Goal: Task Accomplishment & Management: Manage account settings

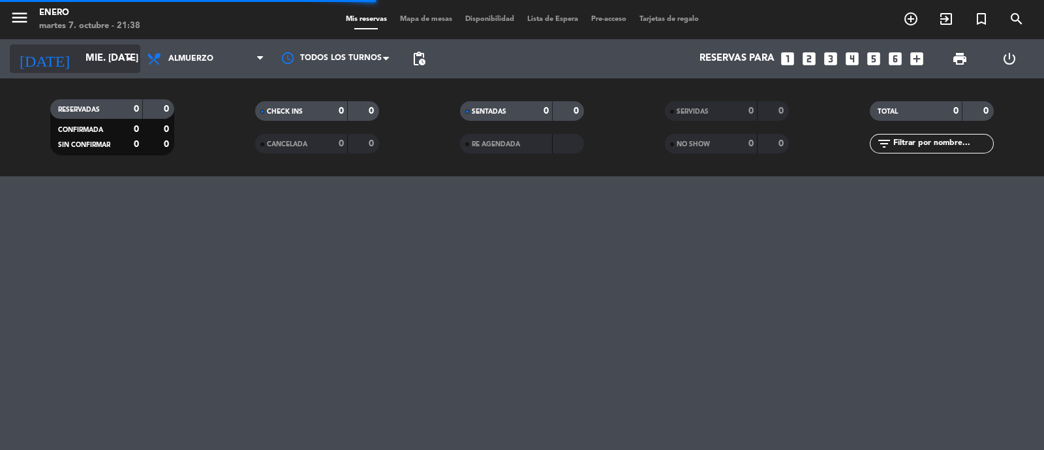
click at [109, 61] on input "mié. [DATE]" at bounding box center [142, 58] width 126 height 25
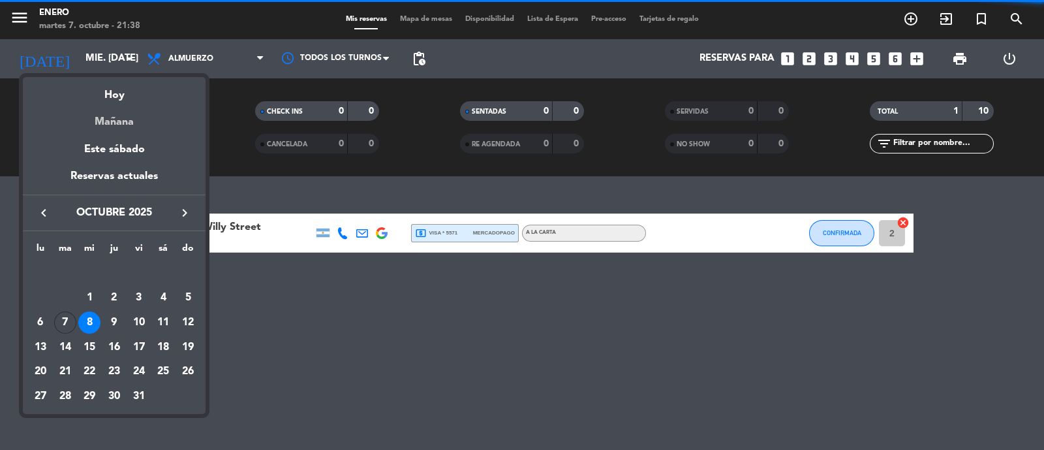
click at [127, 104] on div "Mañana" at bounding box center [114, 117] width 183 height 27
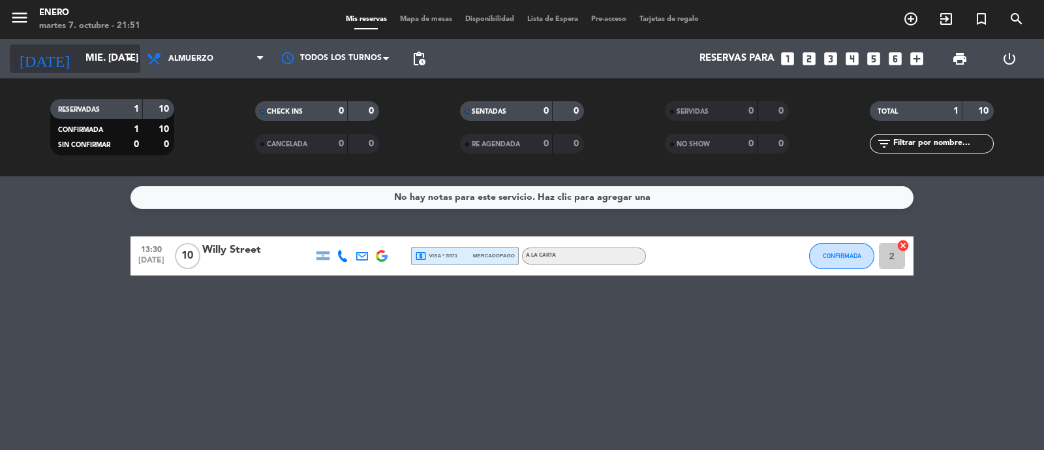
click at [100, 54] on input "mié. [DATE]" at bounding box center [142, 58] width 126 height 25
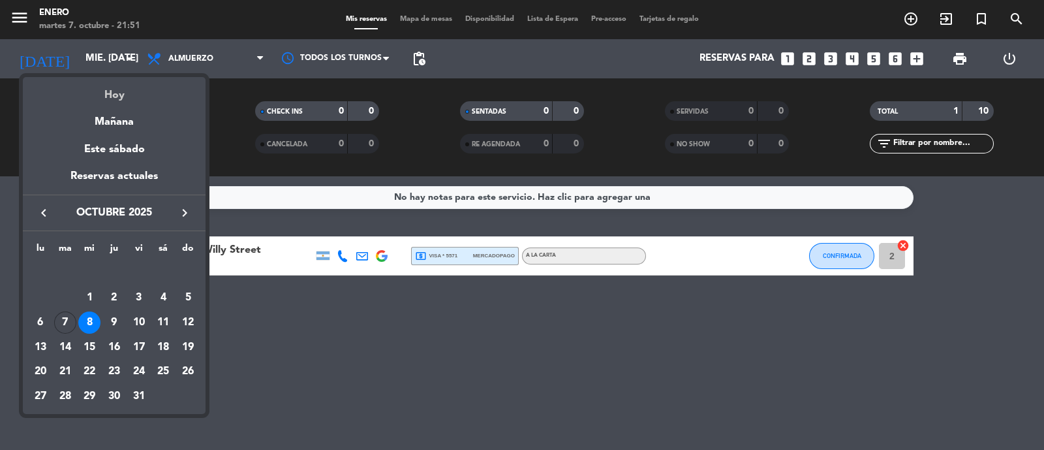
click at [123, 93] on div "Hoy" at bounding box center [114, 90] width 183 height 27
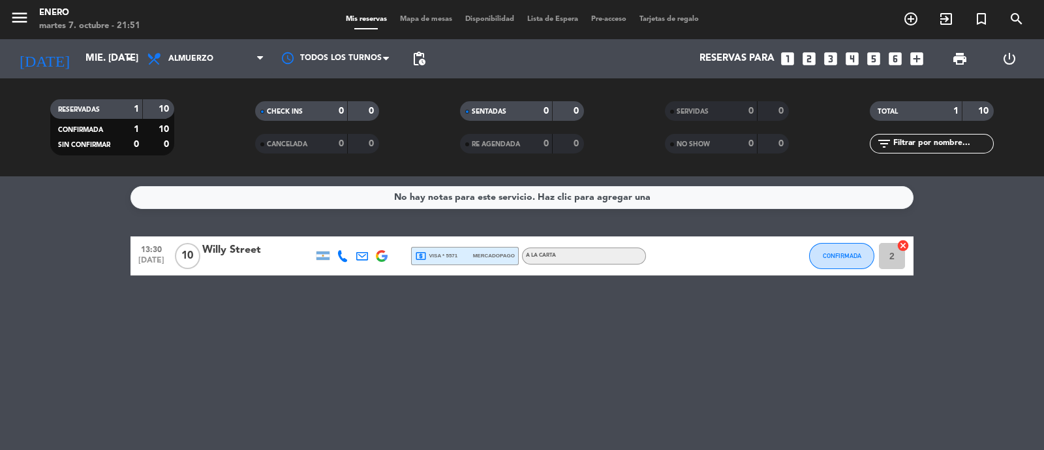
type input "[DATE] oct."
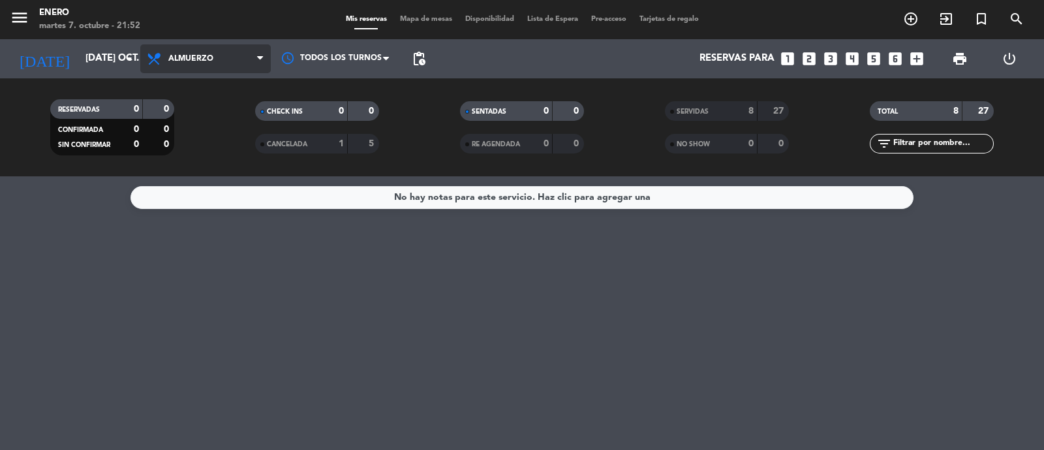
click at [192, 69] on span "Almuerzo" at bounding box center [205, 58] width 131 height 29
click at [228, 171] on div "menu Enero martes 7. octubre - 21:52 Mis reservas Mapa de mesas Disponibilidad …" at bounding box center [522, 88] width 1044 height 176
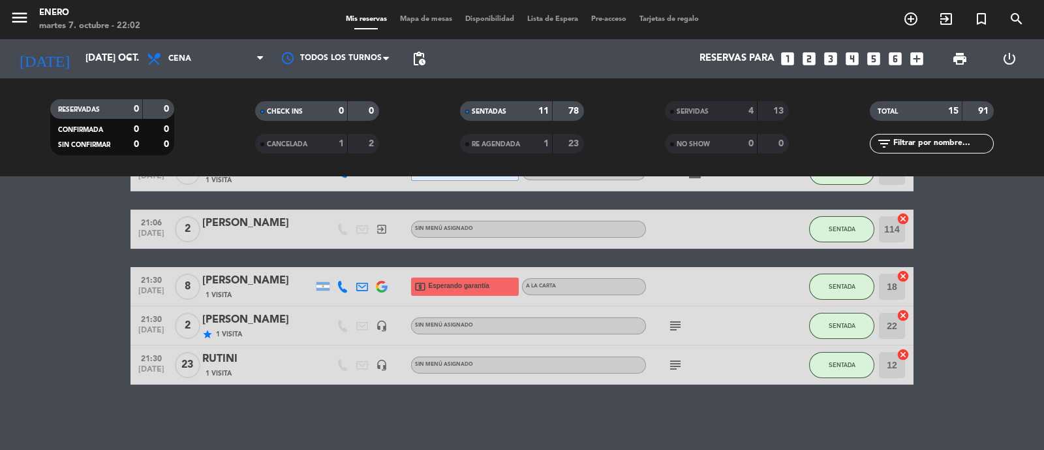
scroll to position [356, 0]
click at [951, 20] on icon "exit_to_app" at bounding box center [946, 19] width 16 height 16
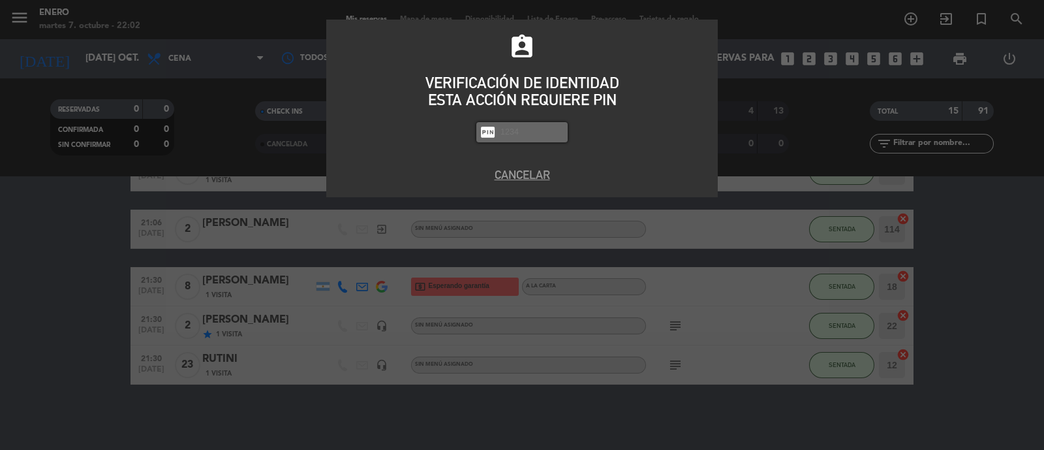
click at [523, 134] on input "text" at bounding box center [531, 132] width 65 height 15
type input "6082"
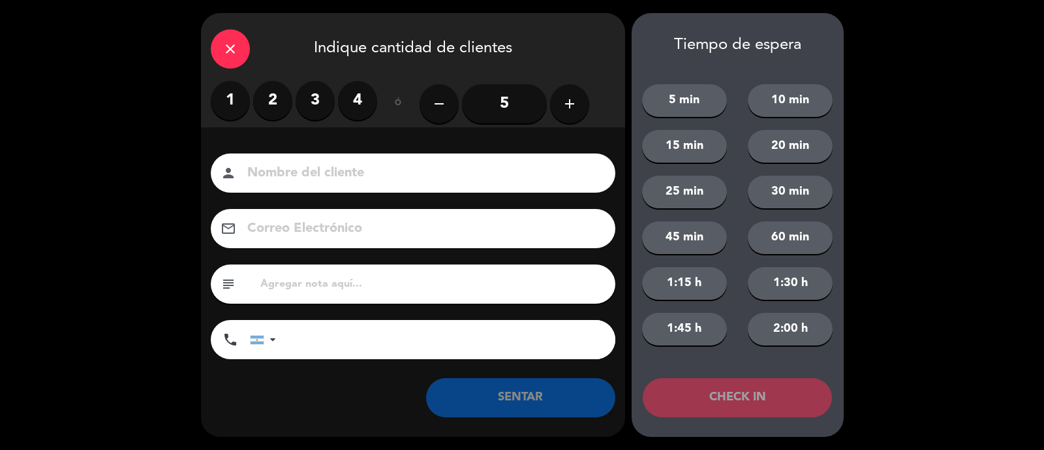
click at [284, 104] on label "2" at bounding box center [272, 100] width 39 height 39
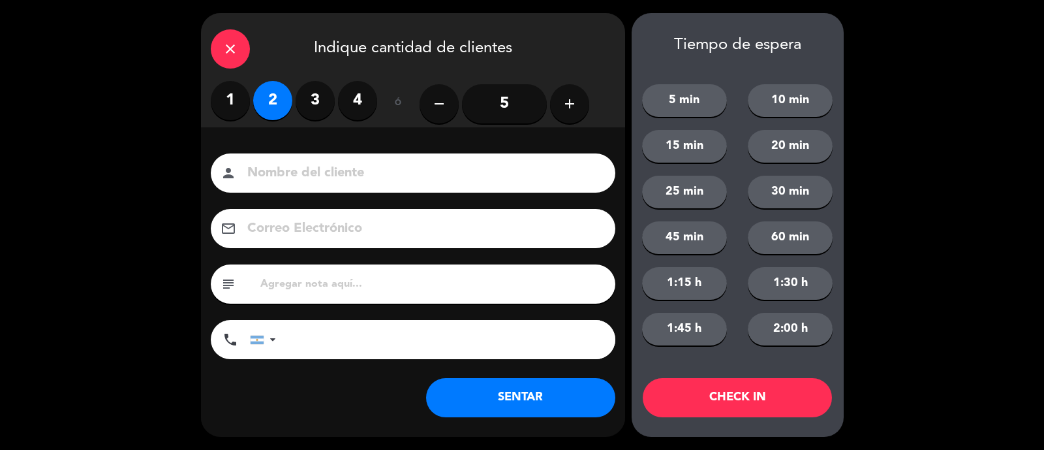
click at [352, 176] on input at bounding box center [422, 173] width 352 height 23
type input "rutini"
click at [574, 93] on button "add" at bounding box center [569, 103] width 39 height 39
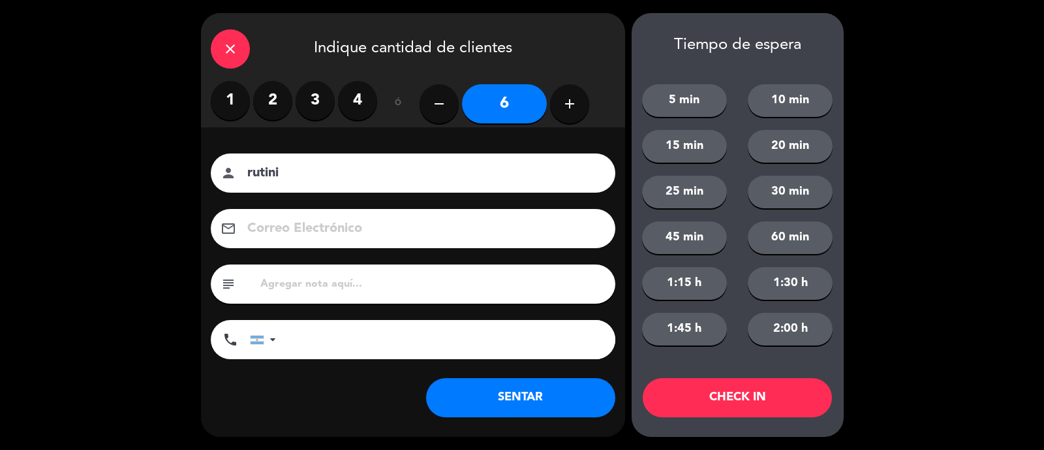
click at [574, 93] on button "add" at bounding box center [569, 103] width 39 height 39
type input "7"
click at [551, 386] on button "SENTAR" at bounding box center [520, 397] width 189 height 39
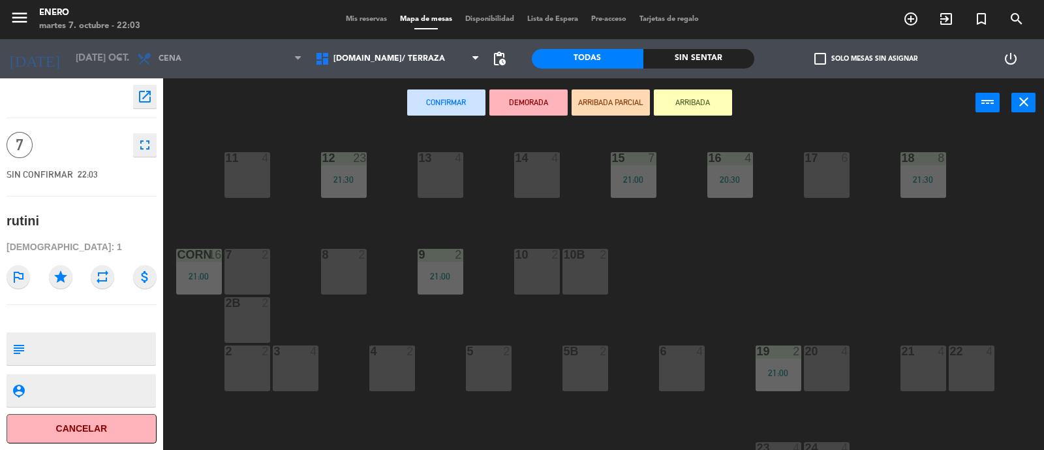
click at [711, 111] on button "ARRIBADA" at bounding box center [693, 102] width 78 height 26
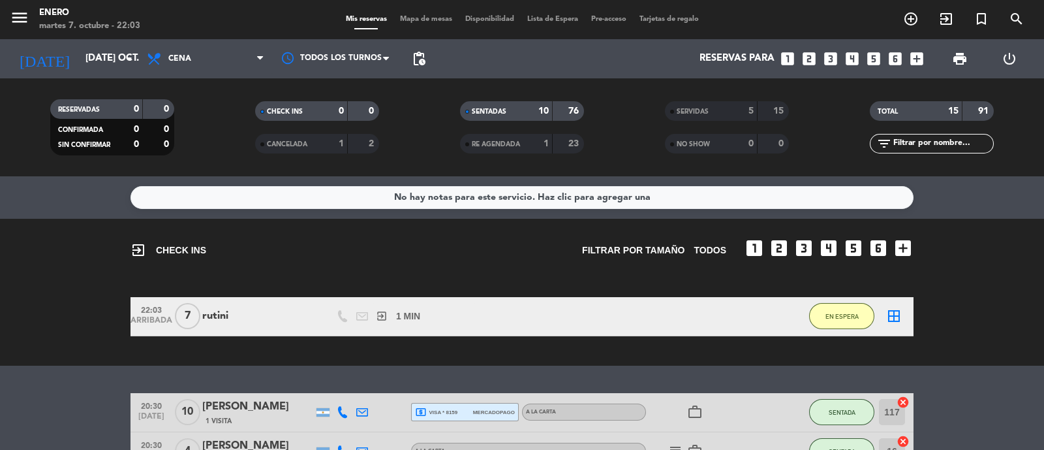
click at [407, 16] on span "Mapa de mesas" at bounding box center [425, 19] width 65 height 7
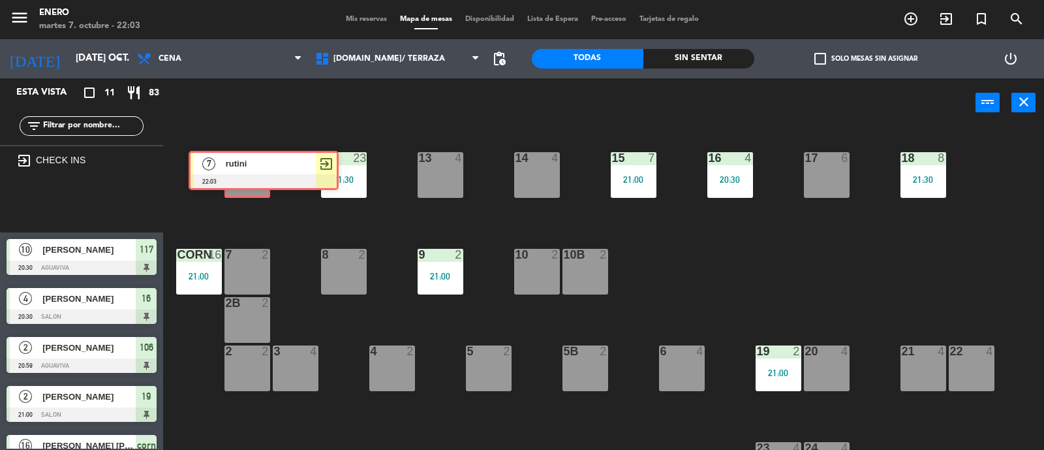
drag, startPoint x: 66, startPoint y: 208, endPoint x: 248, endPoint y: 174, distance: 185.3
click at [248, 174] on div "Esta vista crop_square 11 restaurant 83 filter_list exit_to_app CHECK INS 7 rut…" at bounding box center [522, 264] width 1044 height 373
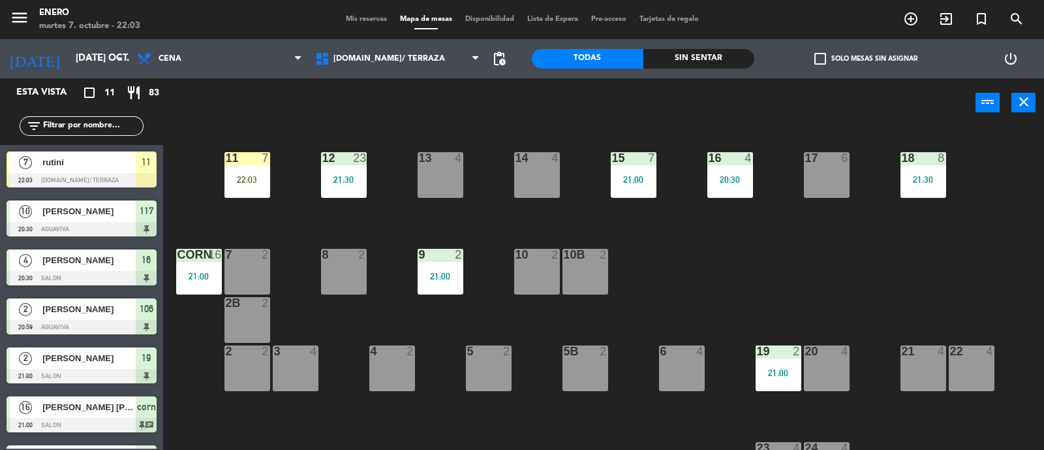
click at [247, 175] on div "22:03" at bounding box center [247, 179] width 46 height 9
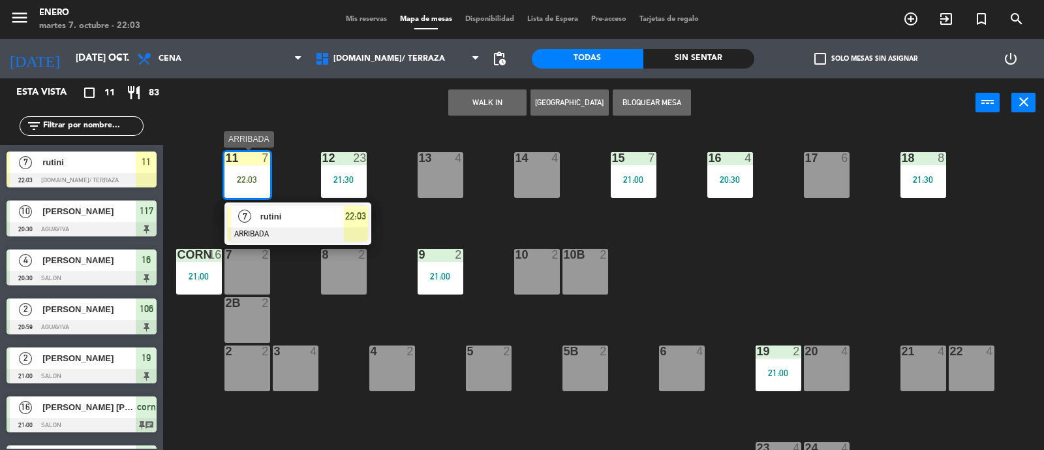
click at [299, 207] on div "rutini" at bounding box center [301, 217] width 85 height 22
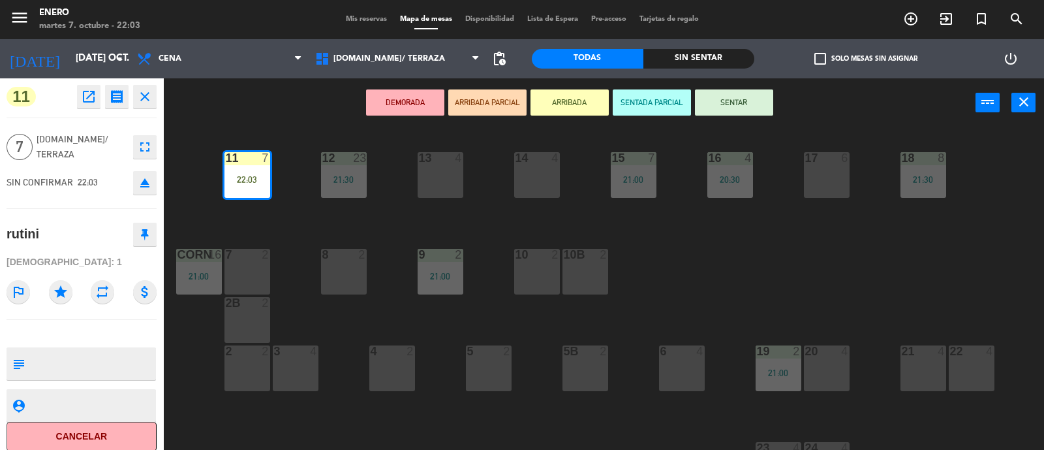
click at [141, 147] on icon "fullscreen" at bounding box center [145, 147] width 16 height 16
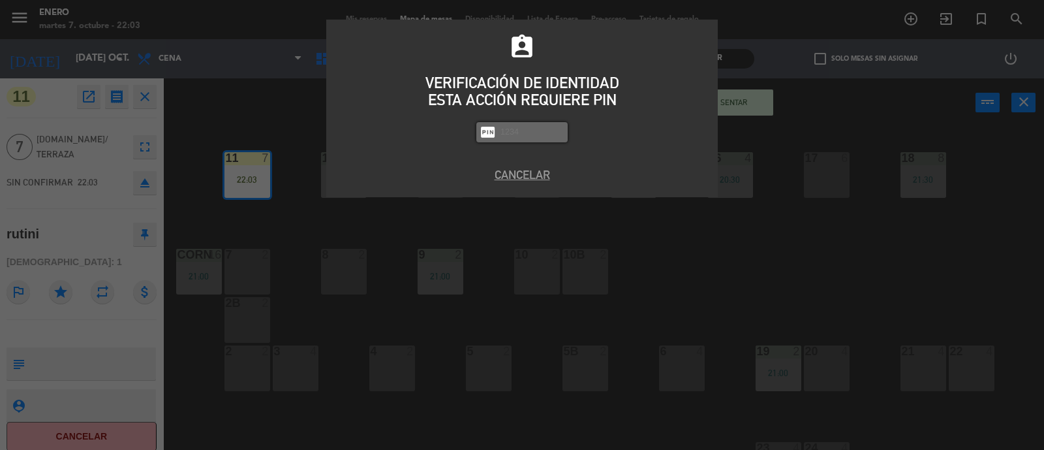
click at [525, 132] on input "text" at bounding box center [531, 132] width 65 height 15
type input "6082"
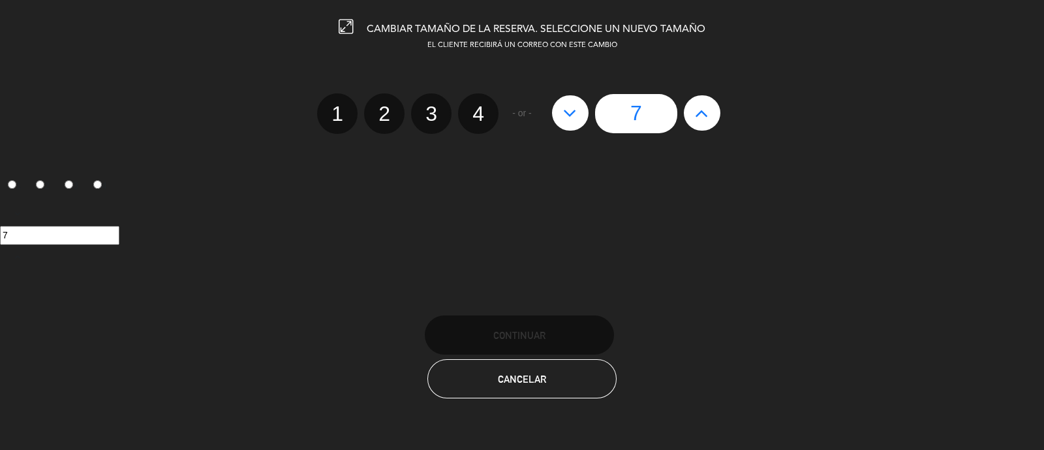
click at [705, 115] on icon at bounding box center [702, 112] width 14 height 21
type input "8"
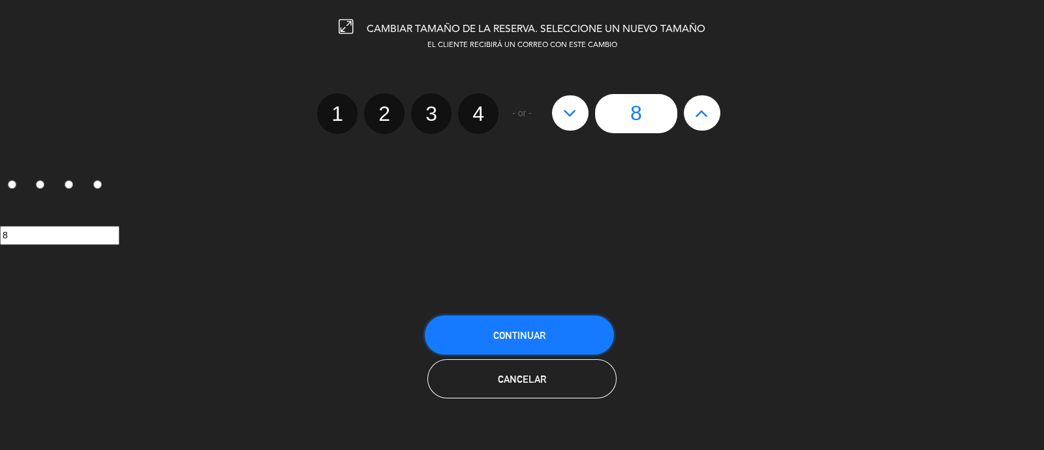
click at [515, 330] on span "Continuar" at bounding box center [519, 335] width 52 height 11
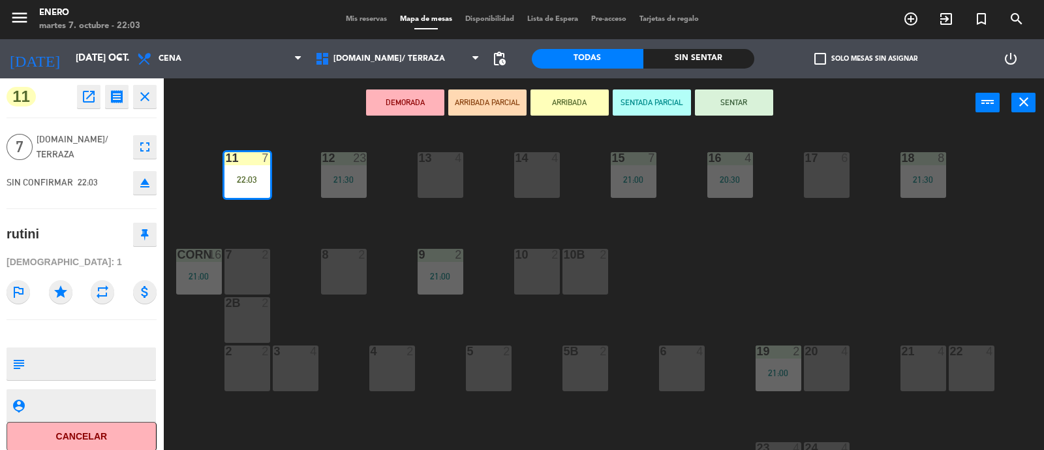
click at [755, 106] on button "SENTAR" at bounding box center [734, 102] width 78 height 26
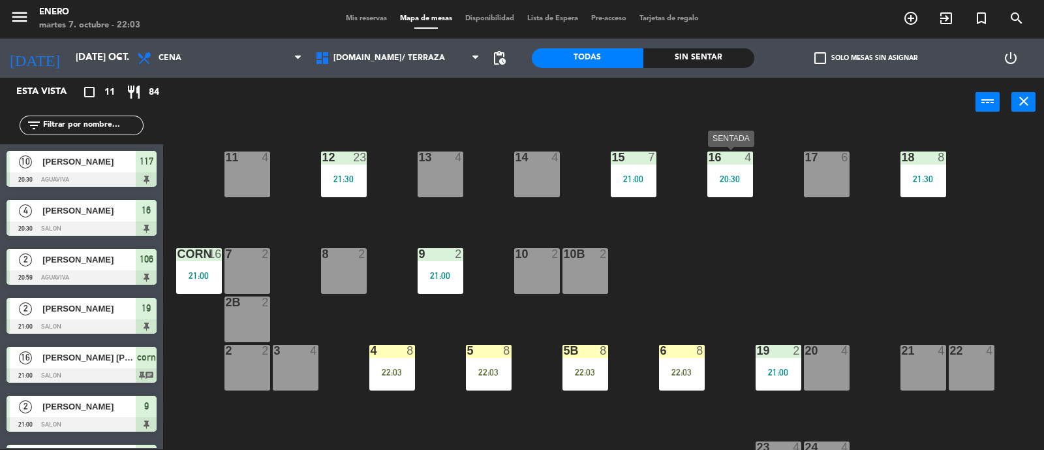
scroll to position [145, 0]
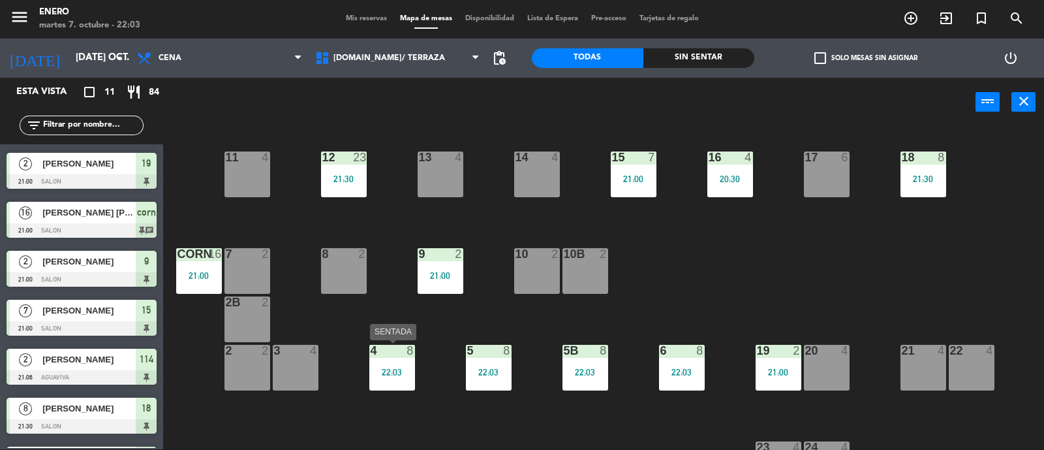
click at [393, 362] on div "4 8 22:03" at bounding box center [392, 368] width 46 height 46
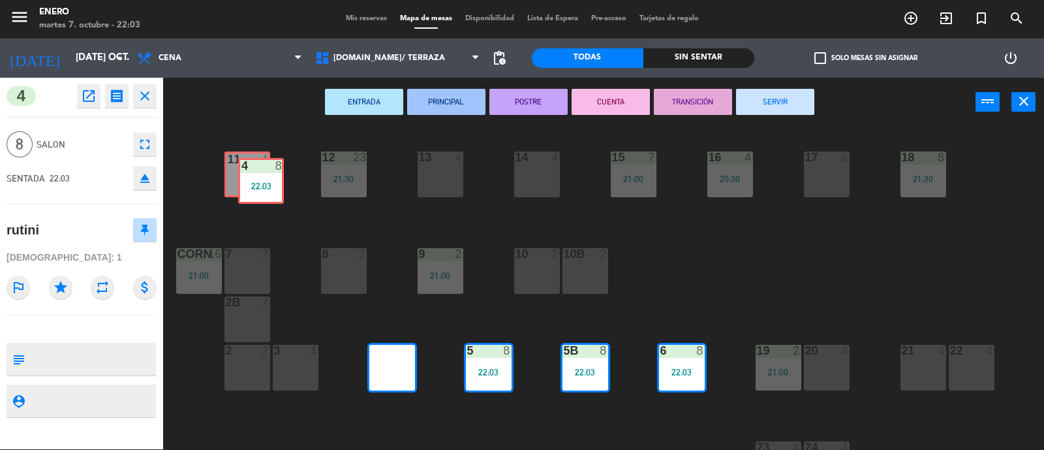
drag, startPoint x: 392, startPoint y: 366, endPoint x: 250, endPoint y: 174, distance: 238.4
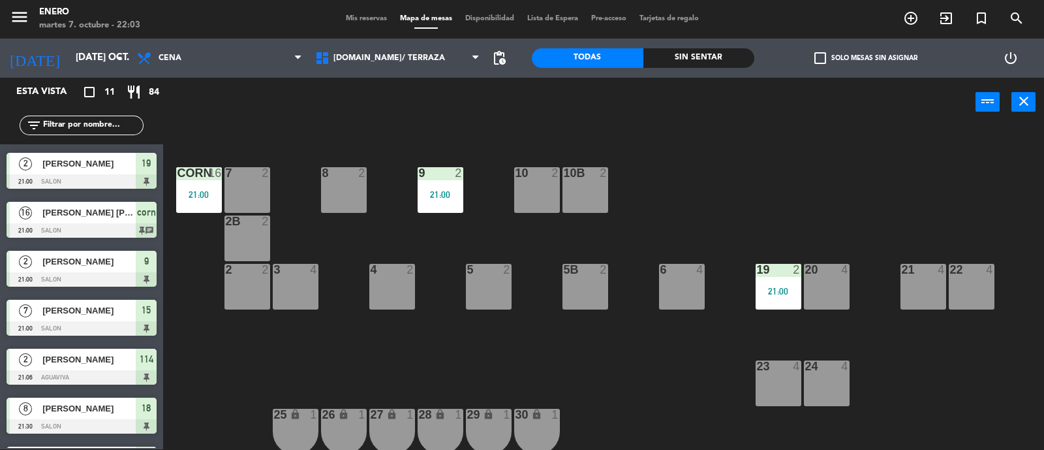
scroll to position [0, 0]
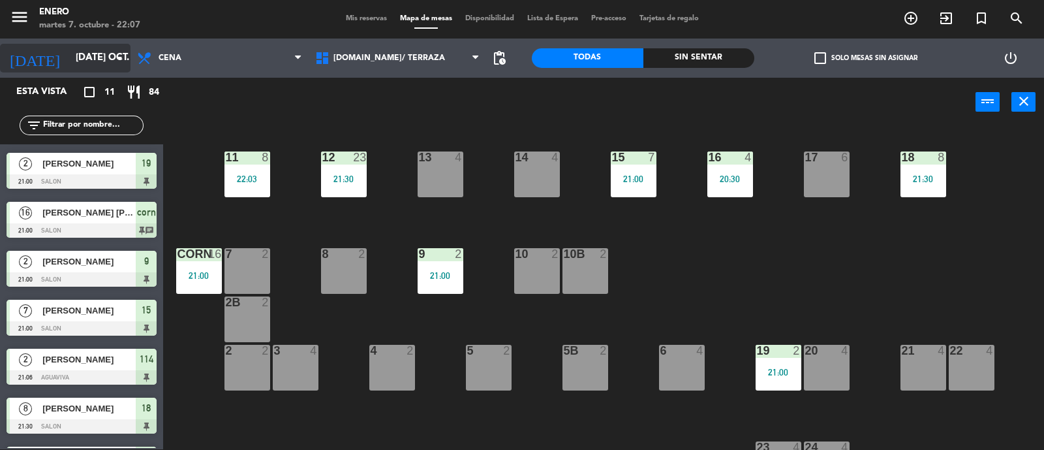
click at [69, 65] on input "[DATE] oct." at bounding box center [132, 58] width 126 height 25
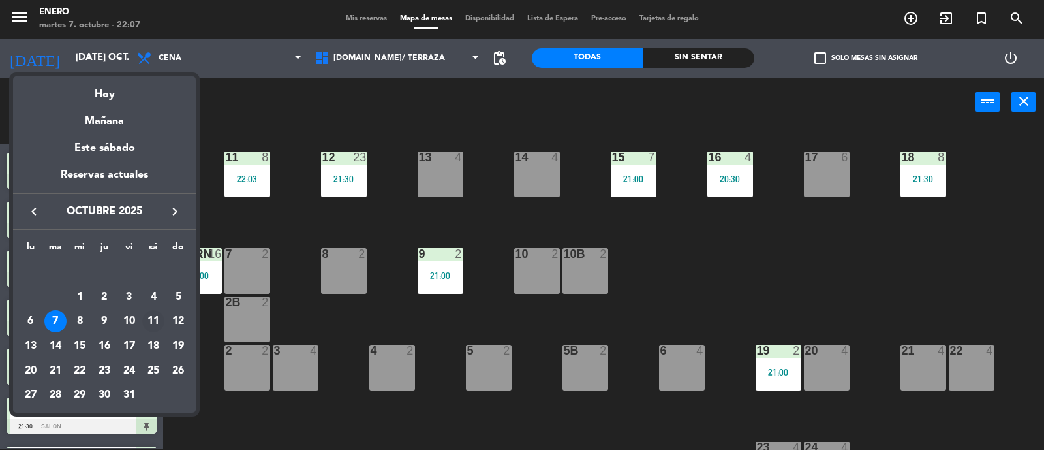
click at [159, 320] on div "11" at bounding box center [153, 321] width 22 height 22
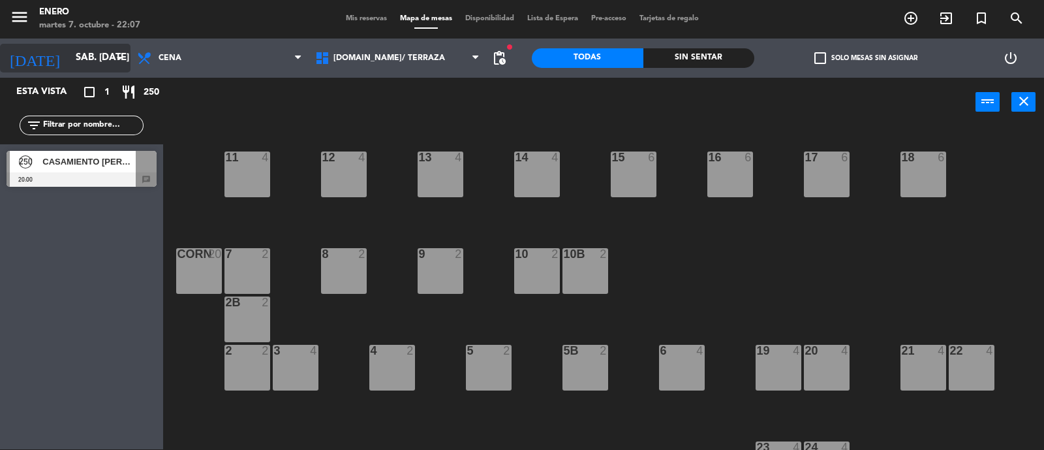
click at [117, 59] on icon "arrow_drop_down" at bounding box center [120, 58] width 16 height 16
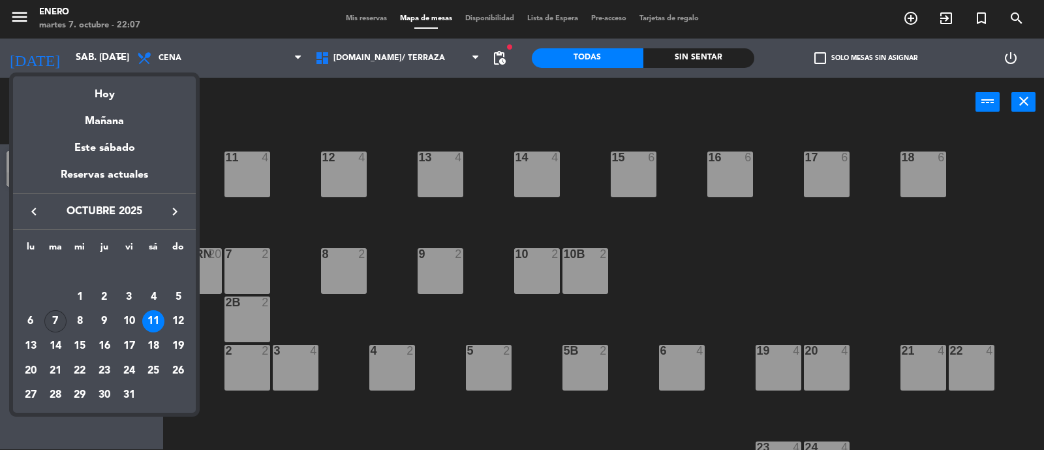
click at [53, 320] on div "7" at bounding box center [55, 321] width 22 height 22
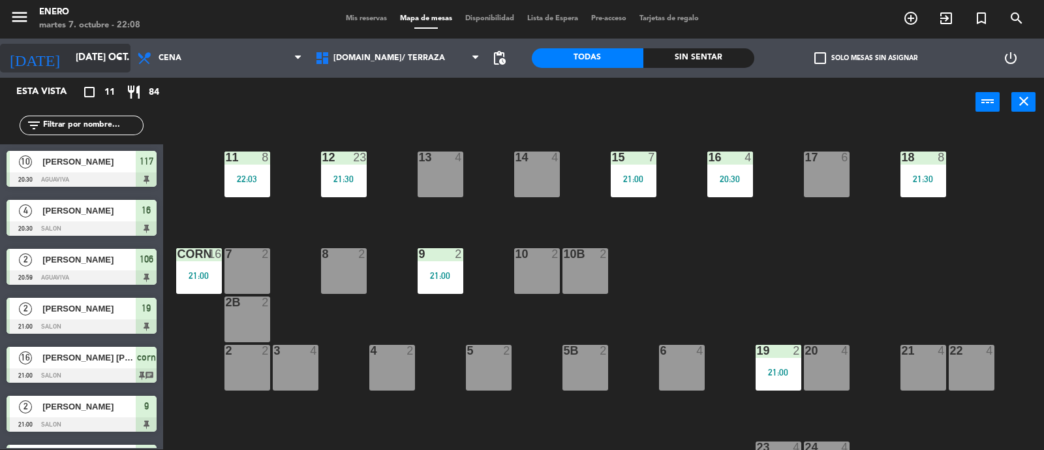
click at [71, 66] on input "[DATE] oct." at bounding box center [132, 58] width 126 height 25
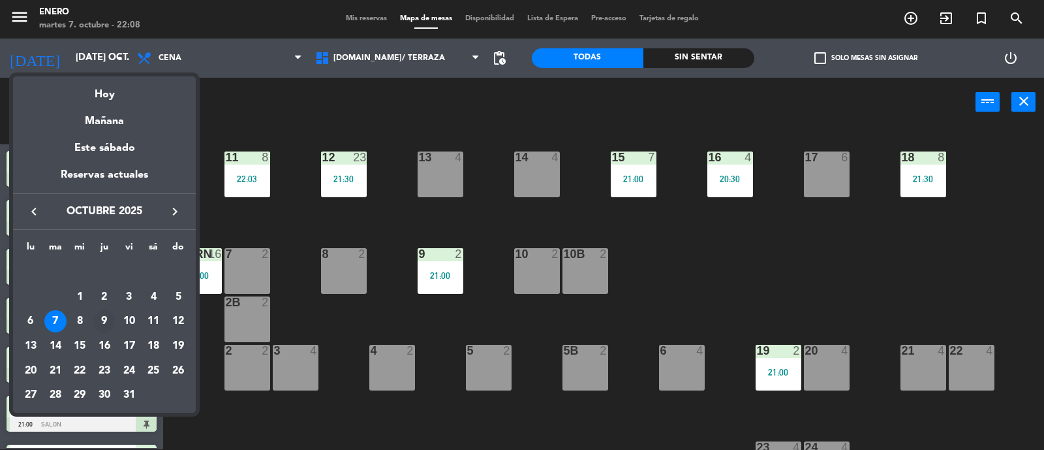
click at [108, 324] on div "9" at bounding box center [104, 321] width 22 height 22
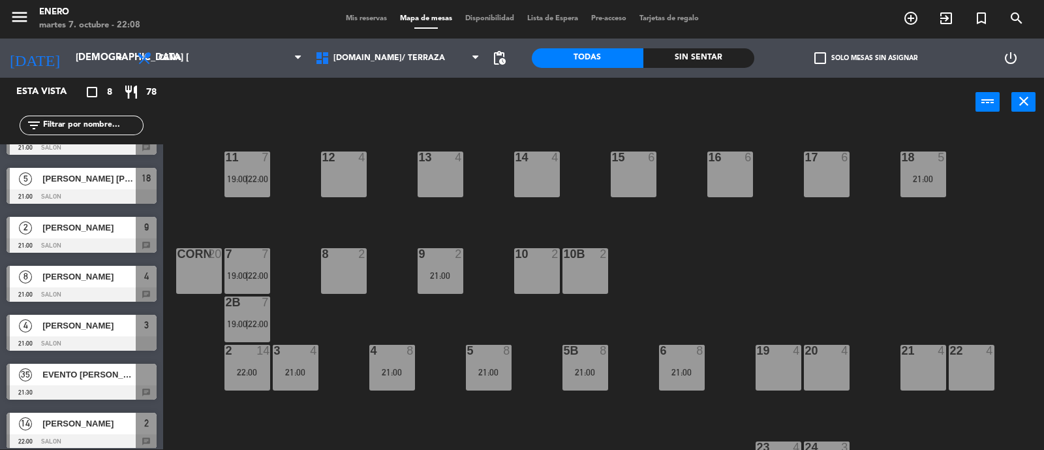
scroll to position [88, 0]
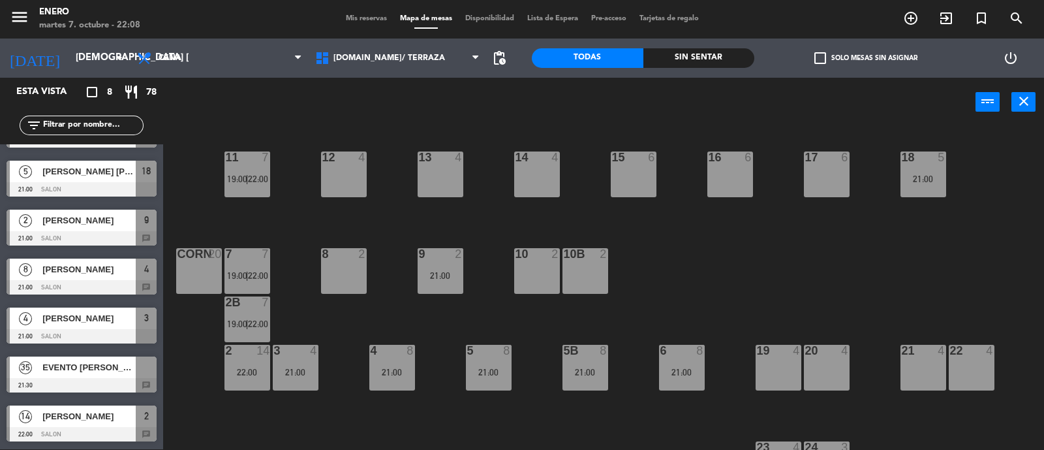
click at [82, 369] on span "EVENTO [PERSON_NAME]" at bounding box center [88, 367] width 93 height 14
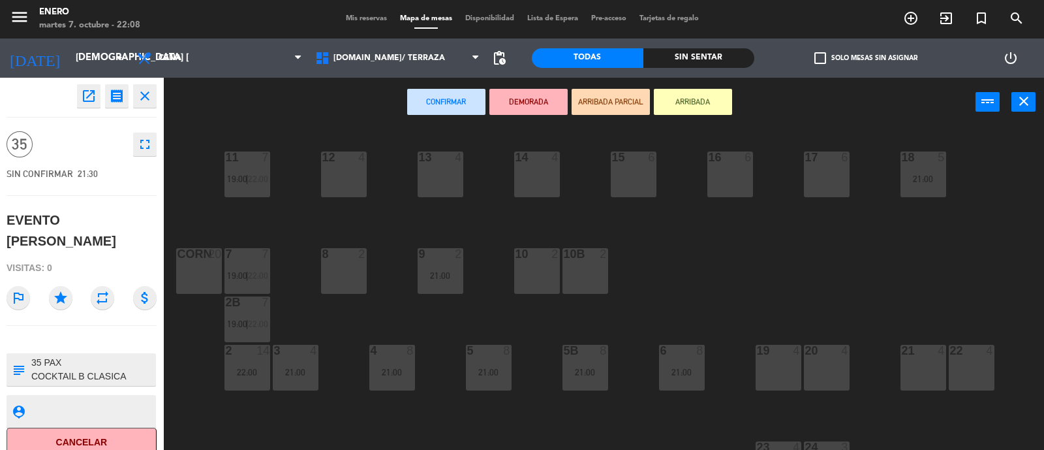
click at [70, 356] on textarea at bounding box center [92, 369] width 125 height 27
click at [153, 95] on button "close" at bounding box center [144, 95] width 23 height 23
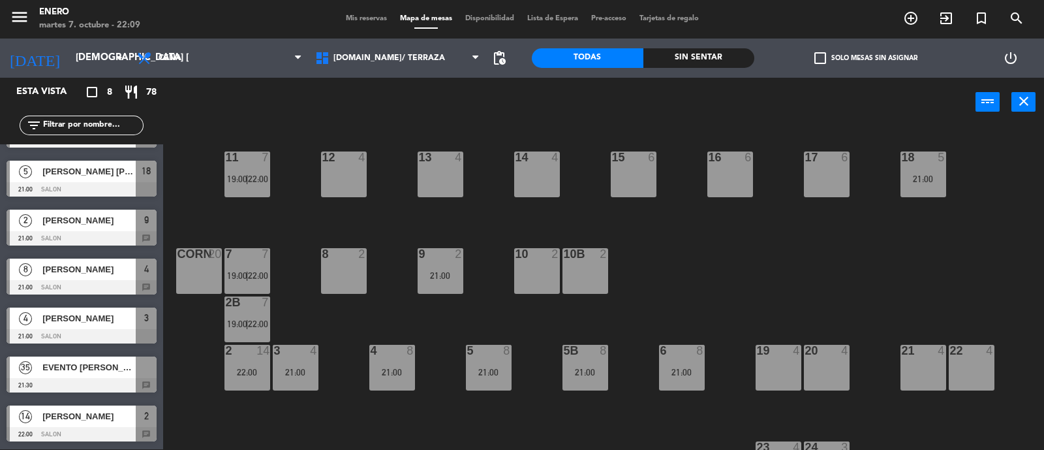
click at [78, 423] on div "[PERSON_NAME]" at bounding box center [88, 416] width 95 height 22
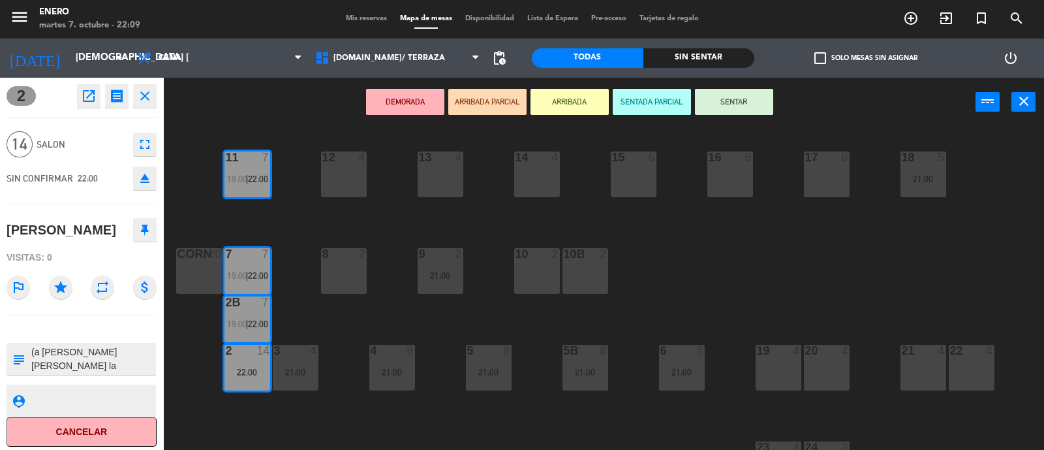
click at [148, 96] on icon "close" at bounding box center [145, 96] width 16 height 16
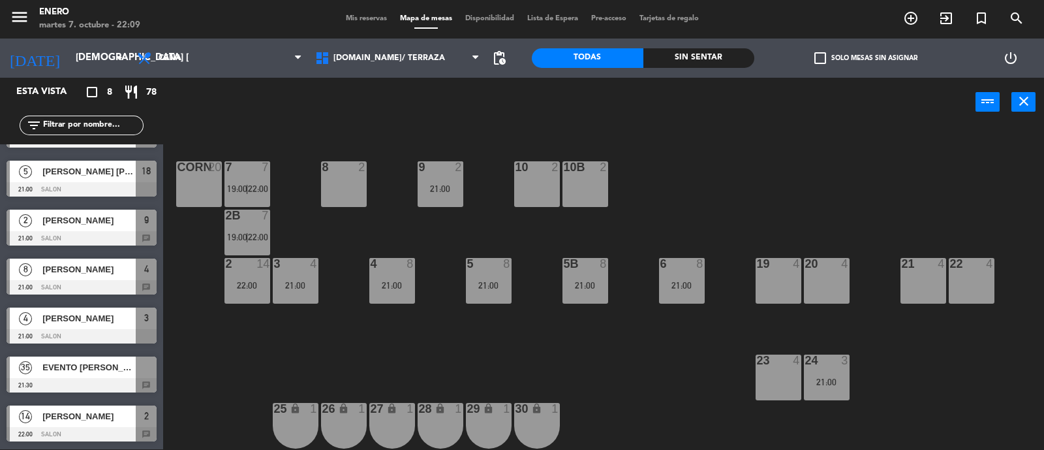
scroll to position [0, 0]
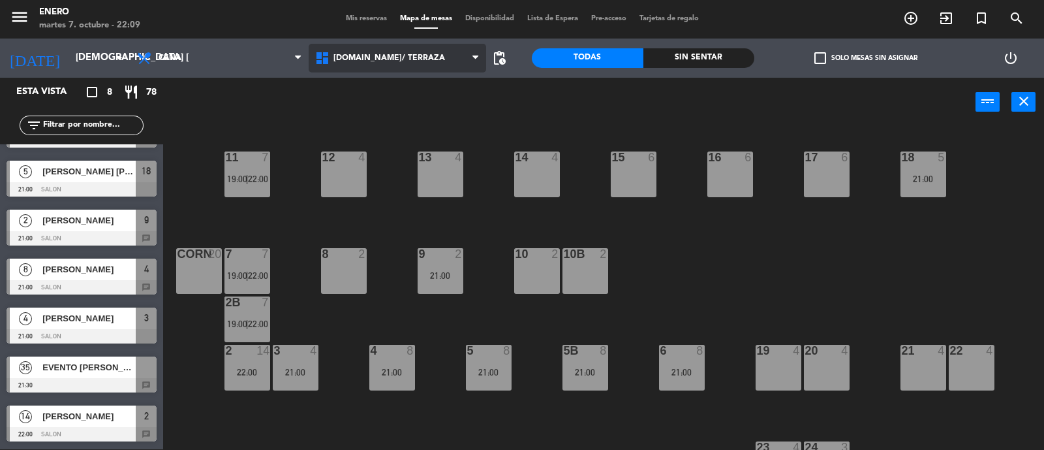
click at [409, 50] on span "[DOMAIN_NAME]/ TERRAZA" at bounding box center [398, 58] width 178 height 29
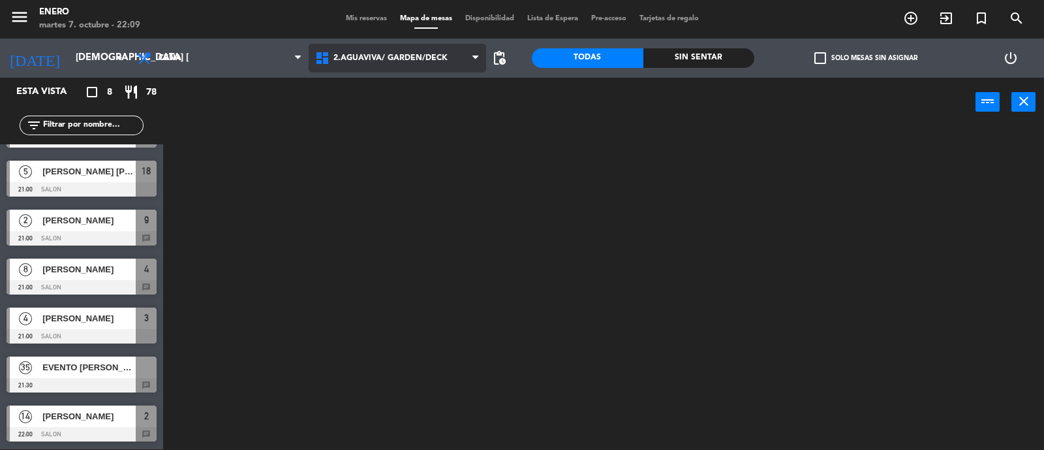
click at [392, 115] on ng-component "menu Enero martes 7. octubre - 22:09 Mis reservas Mapa de mesas Disponibilidad …" at bounding box center [522, 224] width 1044 height 451
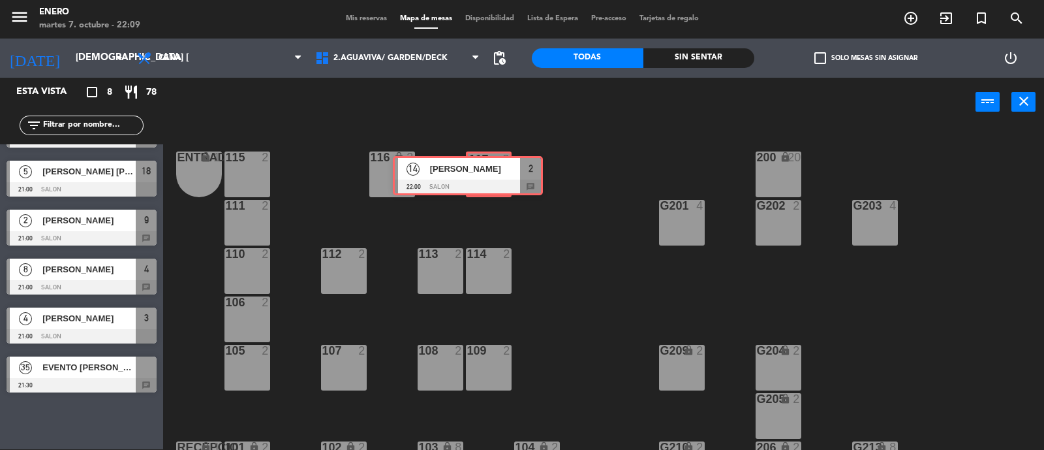
drag, startPoint x: 113, startPoint y: 420, endPoint x: 499, endPoint y: 171, distance: 459.2
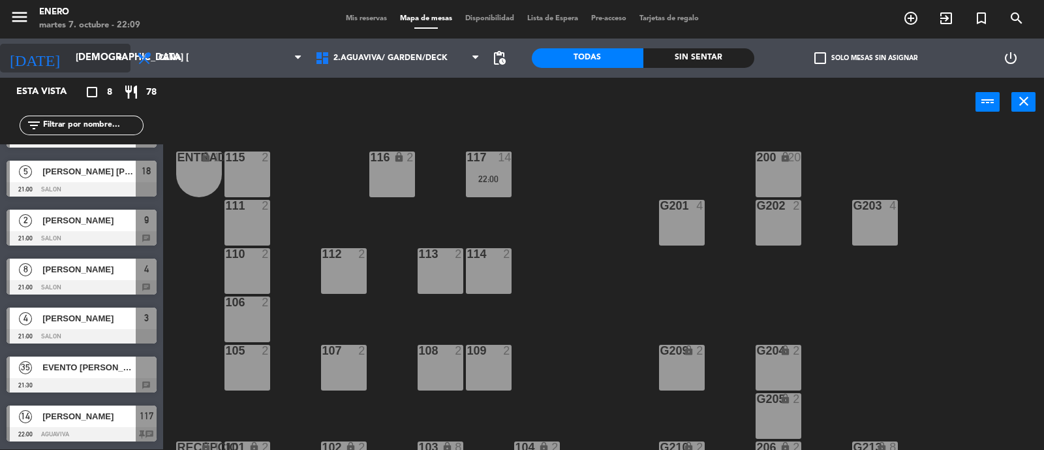
click at [95, 63] on input "[DEMOGRAPHIC_DATA] [DATE]" at bounding box center [132, 58] width 126 height 25
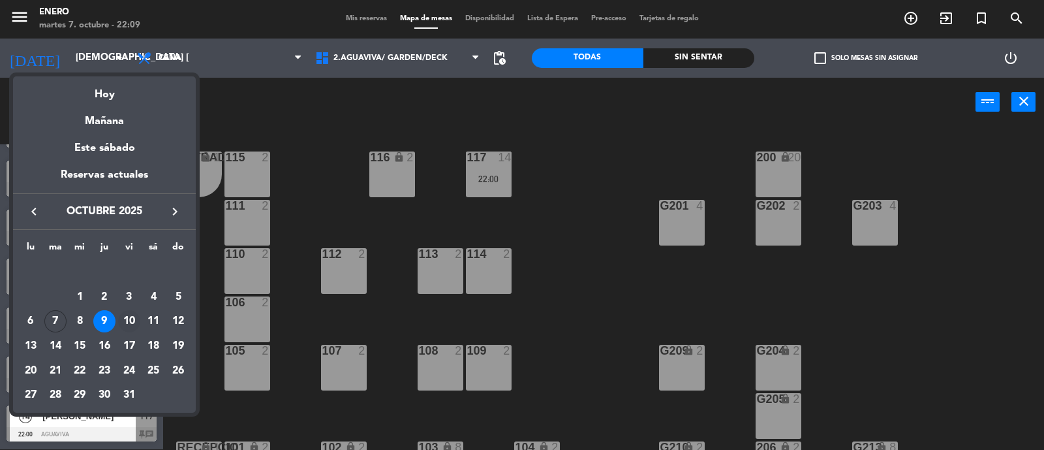
click at [134, 318] on div "10" at bounding box center [129, 321] width 22 height 22
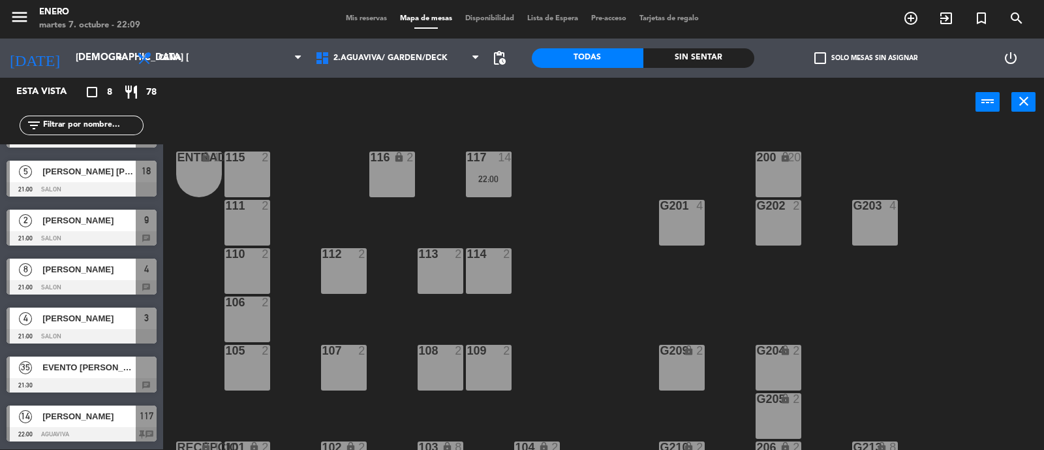
type input "vie. [DATE]"
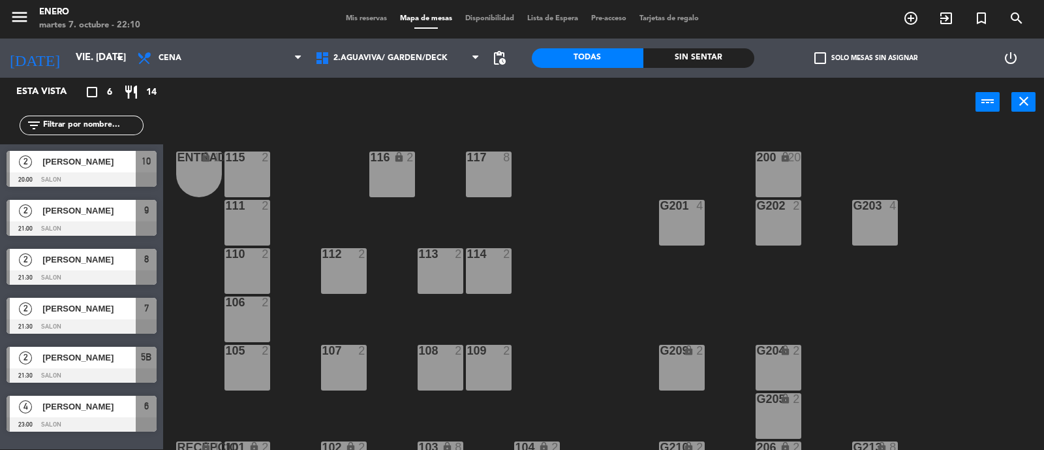
click at [110, 263] on span "[PERSON_NAME]" at bounding box center [88, 260] width 93 height 14
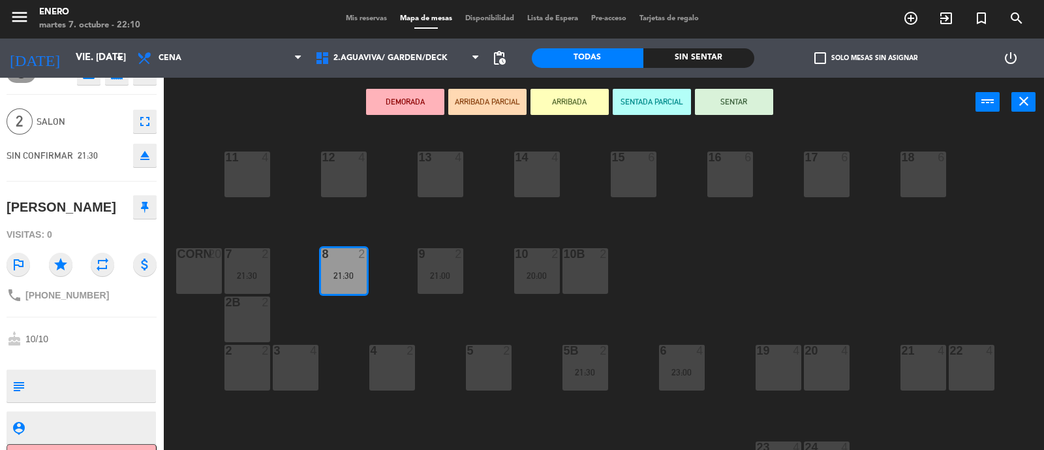
scroll to position [52, 0]
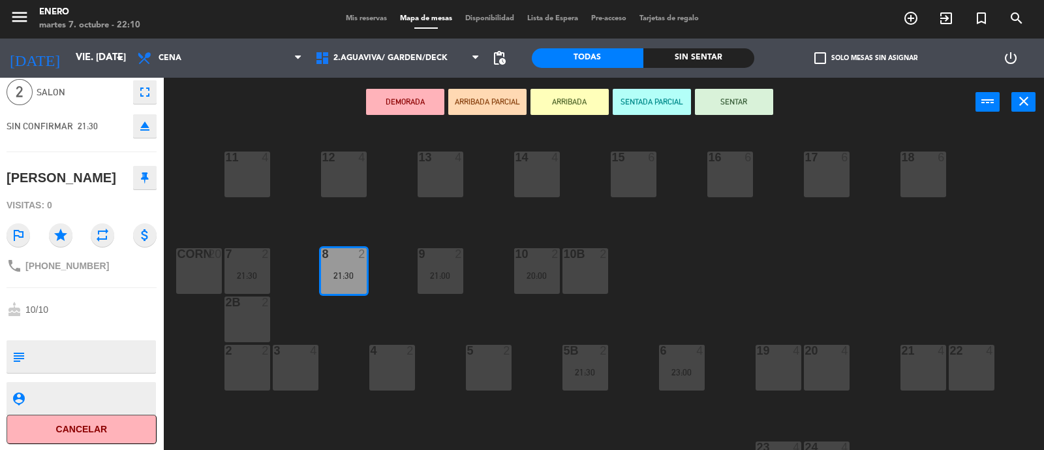
click at [44, 428] on button "Cancelar" at bounding box center [82, 428] width 150 height 29
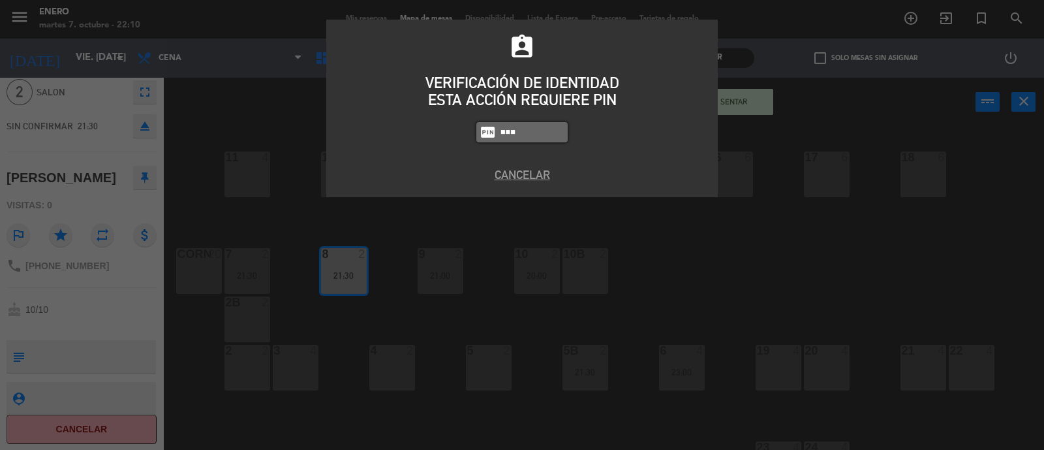
type input "6082"
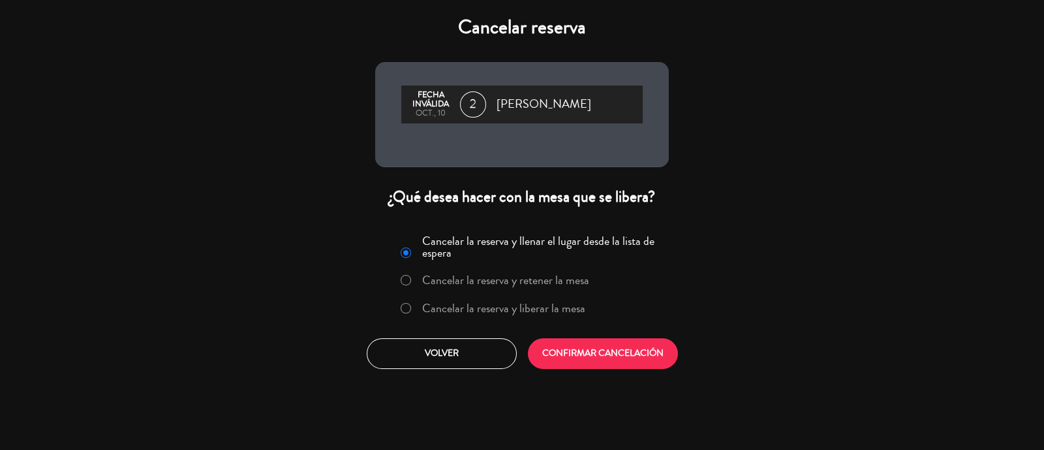
click at [525, 311] on label "Cancelar la reserva y liberar la mesa" at bounding box center [503, 308] width 163 height 12
click at [556, 352] on button "CONFIRMAR CANCELACIÓN" at bounding box center [603, 353] width 150 height 31
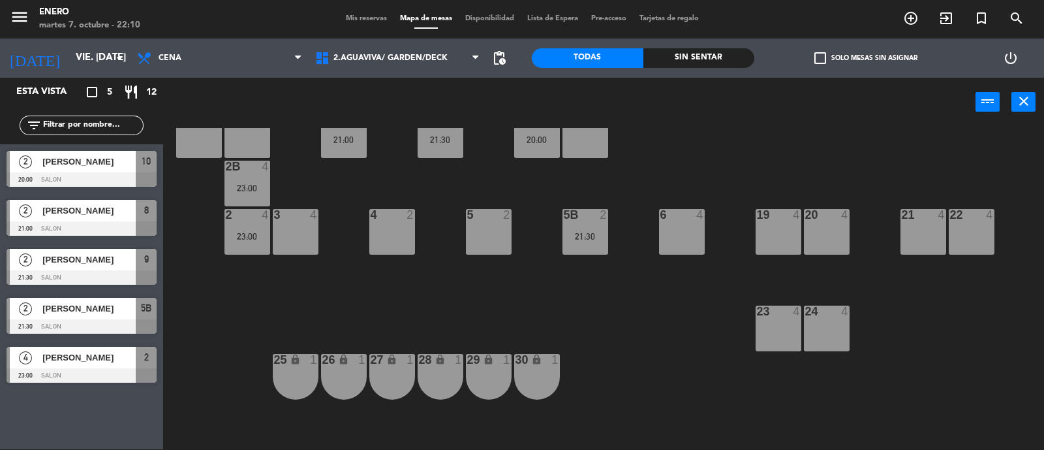
scroll to position [0, 0]
